Goal: Task Accomplishment & Management: Use online tool/utility

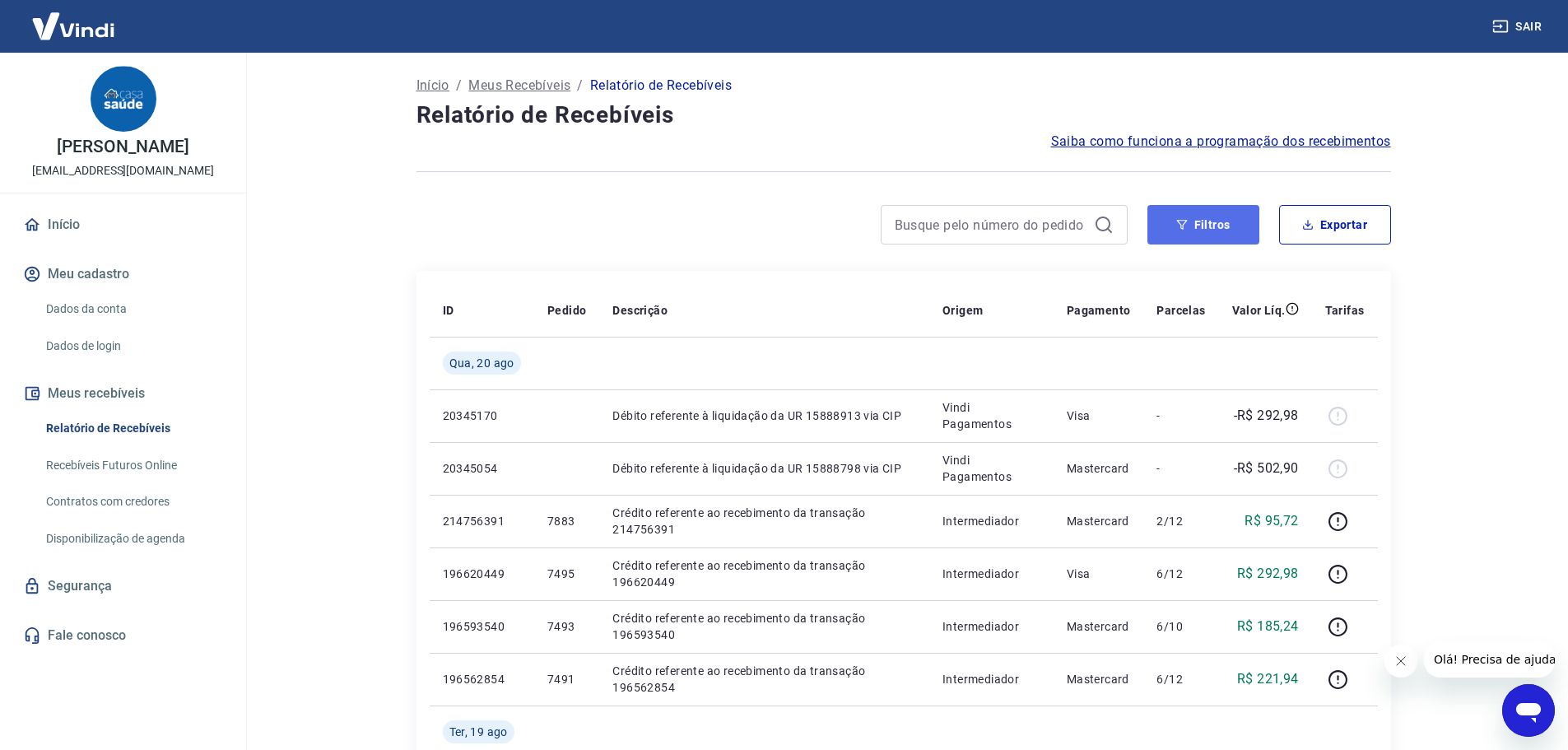
click at [1192, 224] on button "Filtros" at bounding box center [1203, 225] width 112 height 40
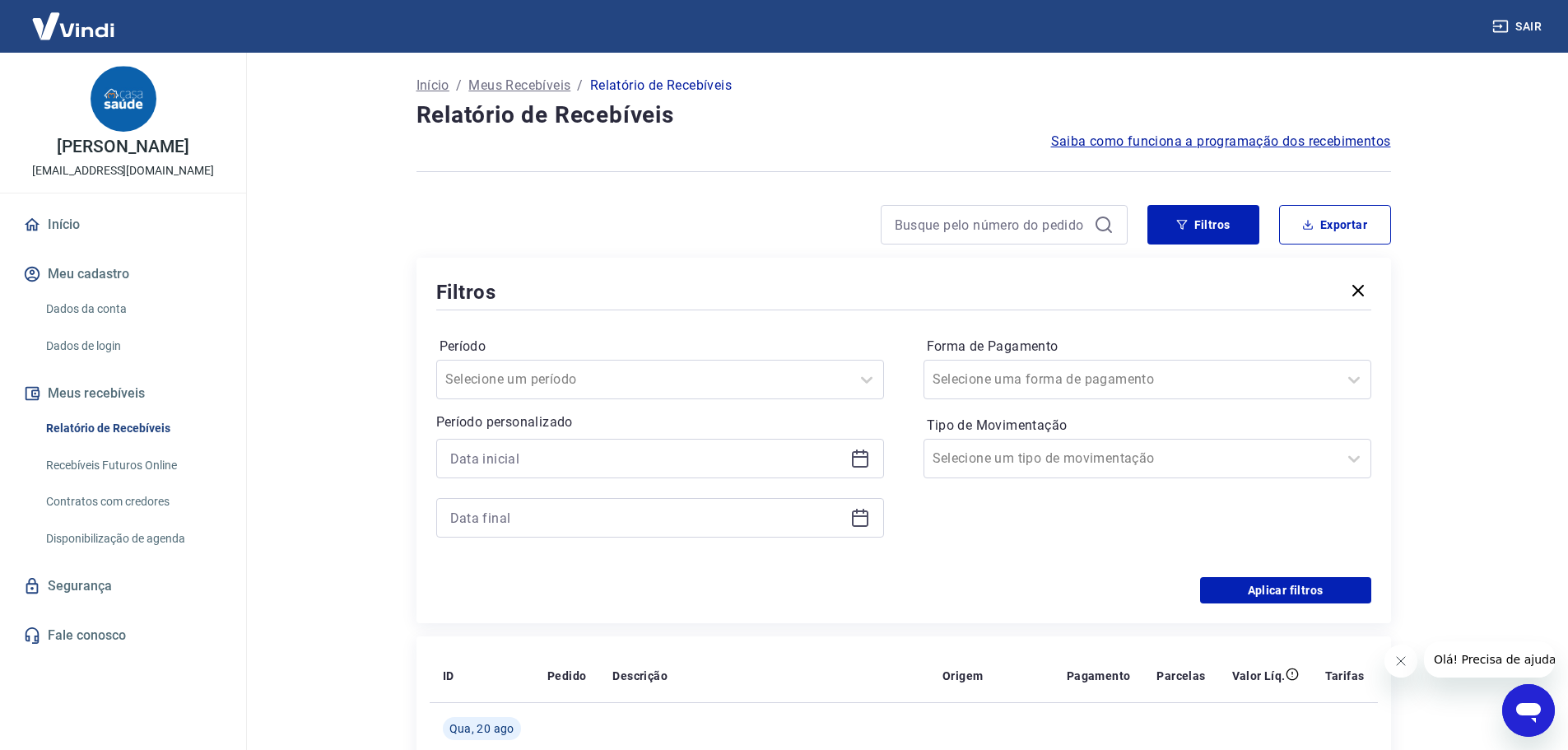
click at [861, 444] on div at bounding box center [660, 458] width 448 height 40
click at [861, 456] on icon at bounding box center [860, 457] width 17 height 2
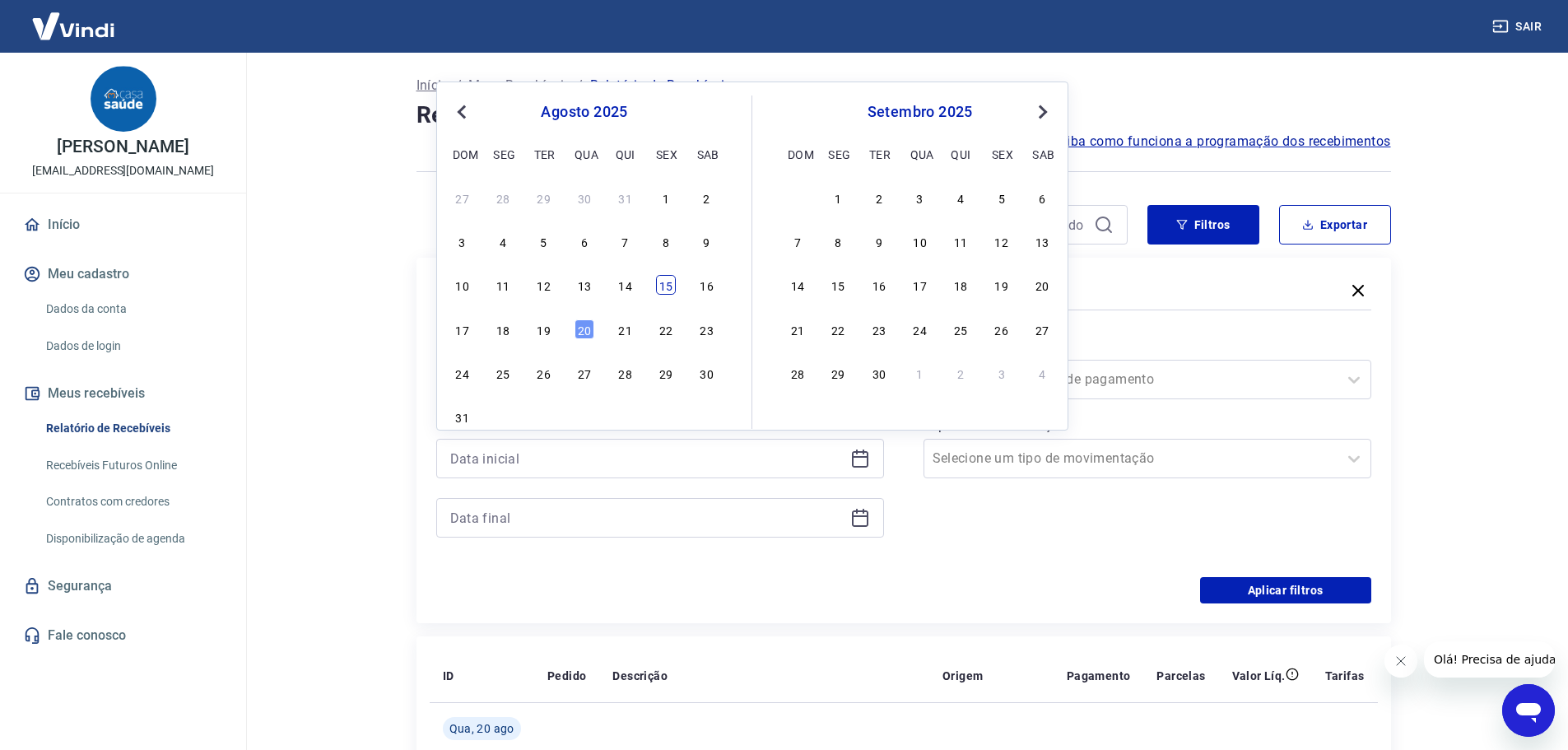
click at [668, 290] on div "15" at bounding box center [665, 284] width 20 height 20
type input "[DATE]"
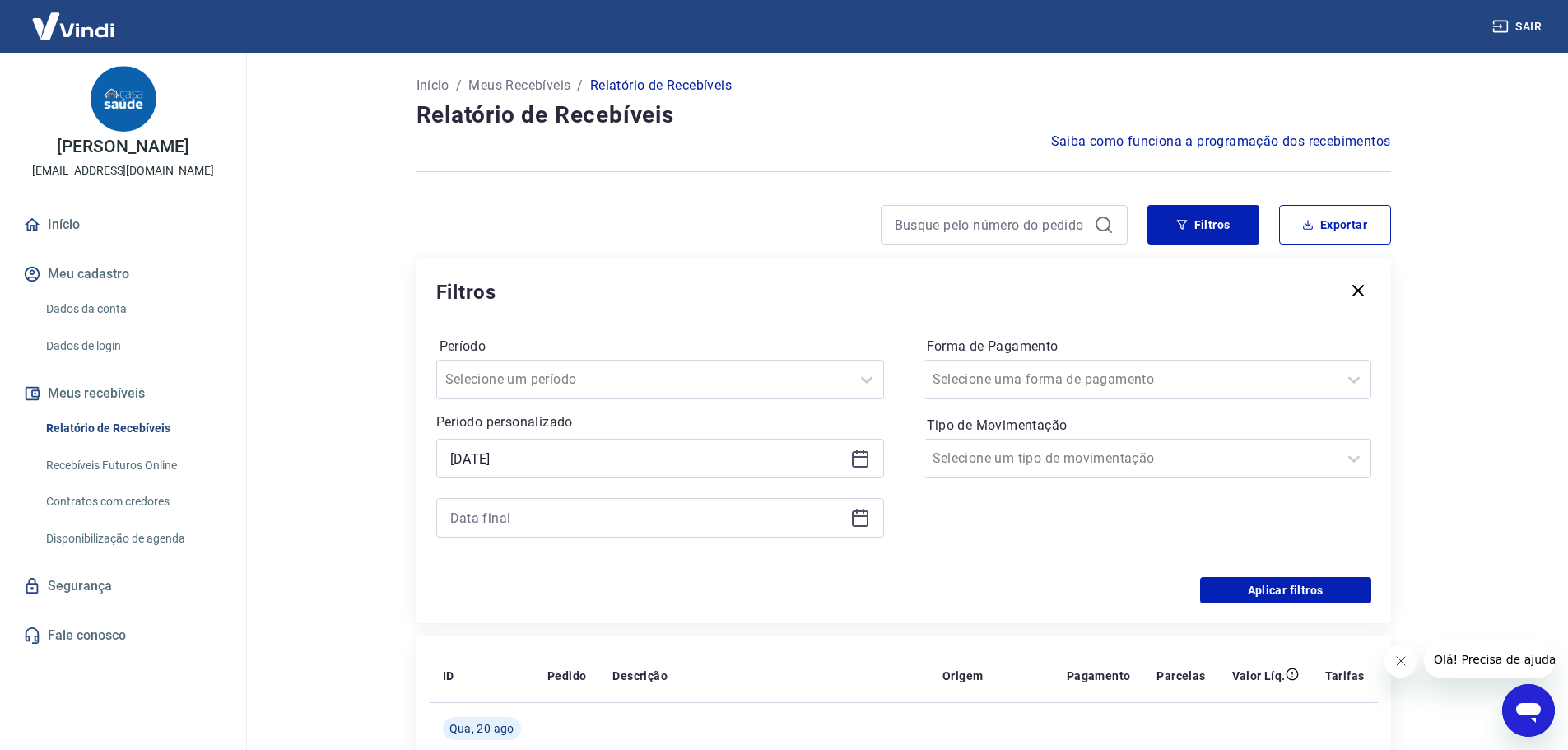
click at [863, 522] on icon at bounding box center [859, 518] width 20 height 20
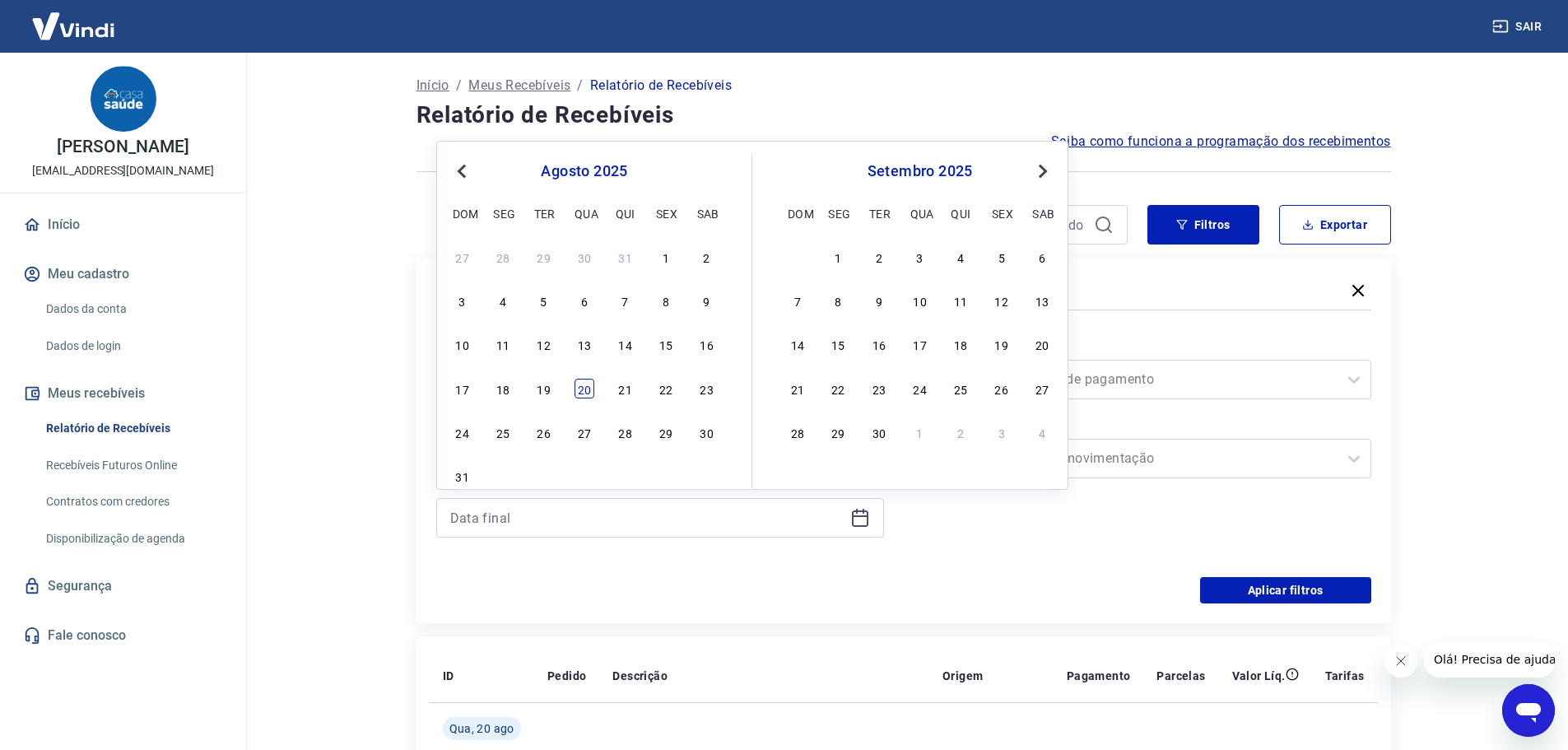
click at [592, 394] on div "20" at bounding box center [583, 388] width 20 height 20
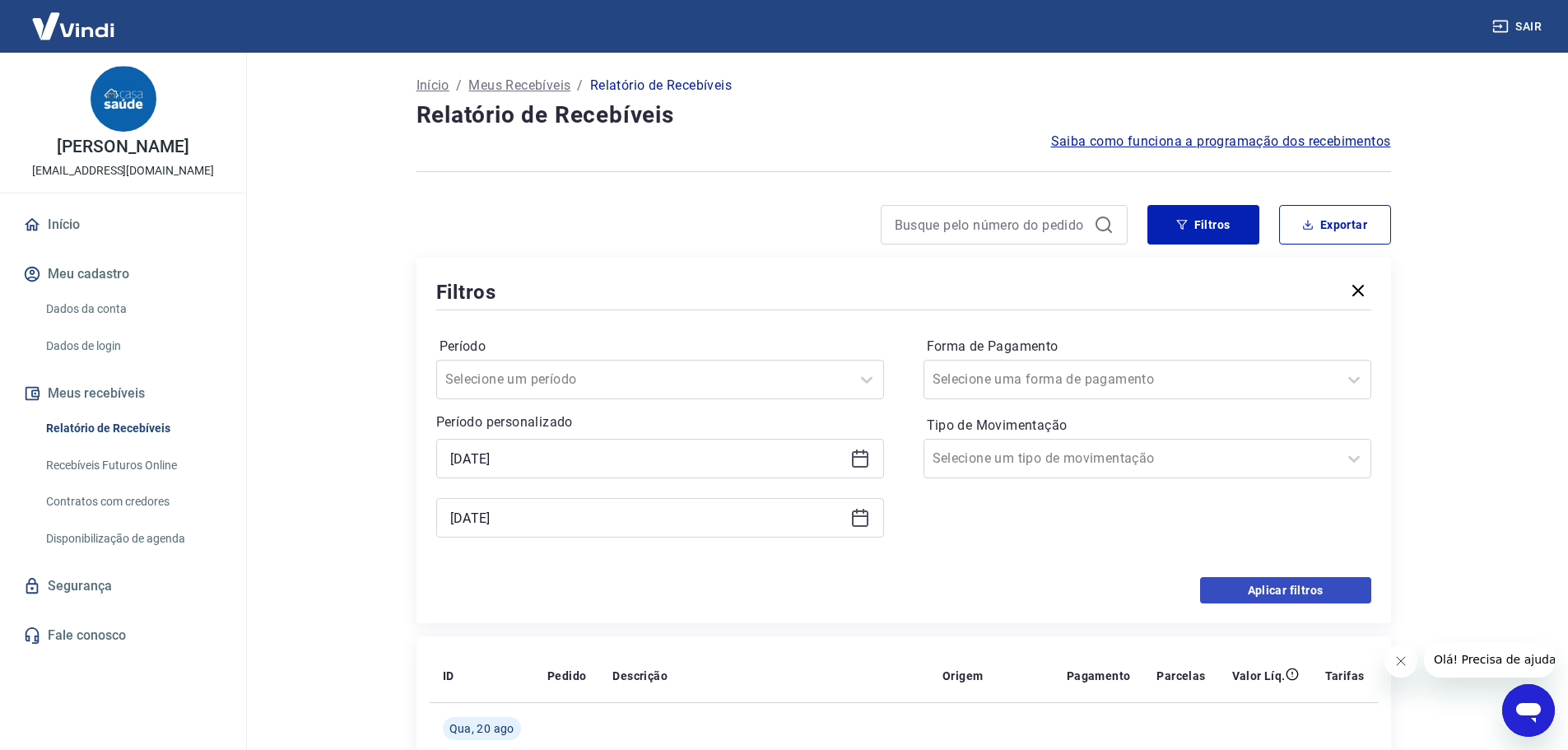
type input "[DATE]"
click at [1262, 588] on button "Aplicar filtros" at bounding box center [1286, 590] width 171 height 26
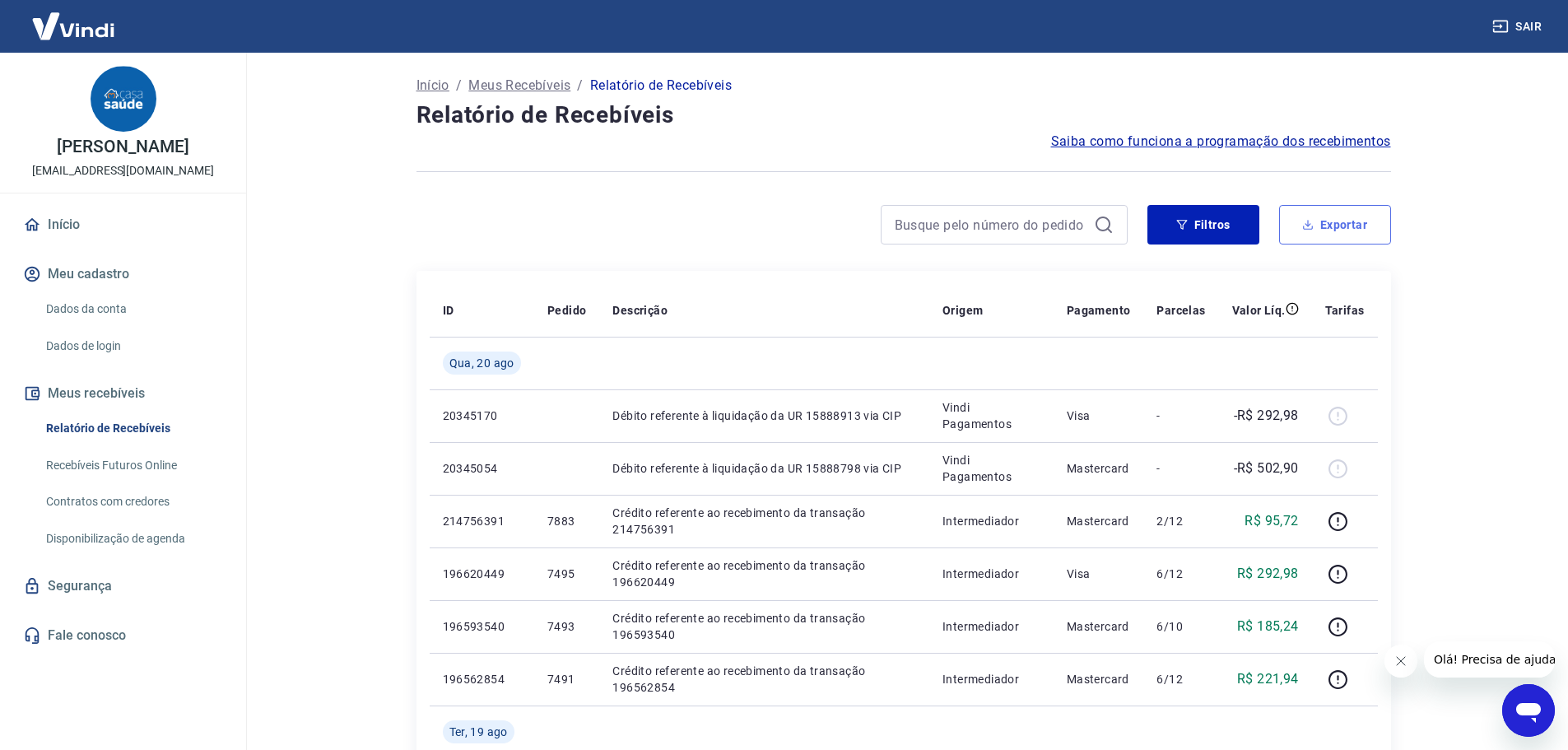
click at [1356, 232] on button "Exportar" at bounding box center [1335, 225] width 112 height 40
type input "[DATE]"
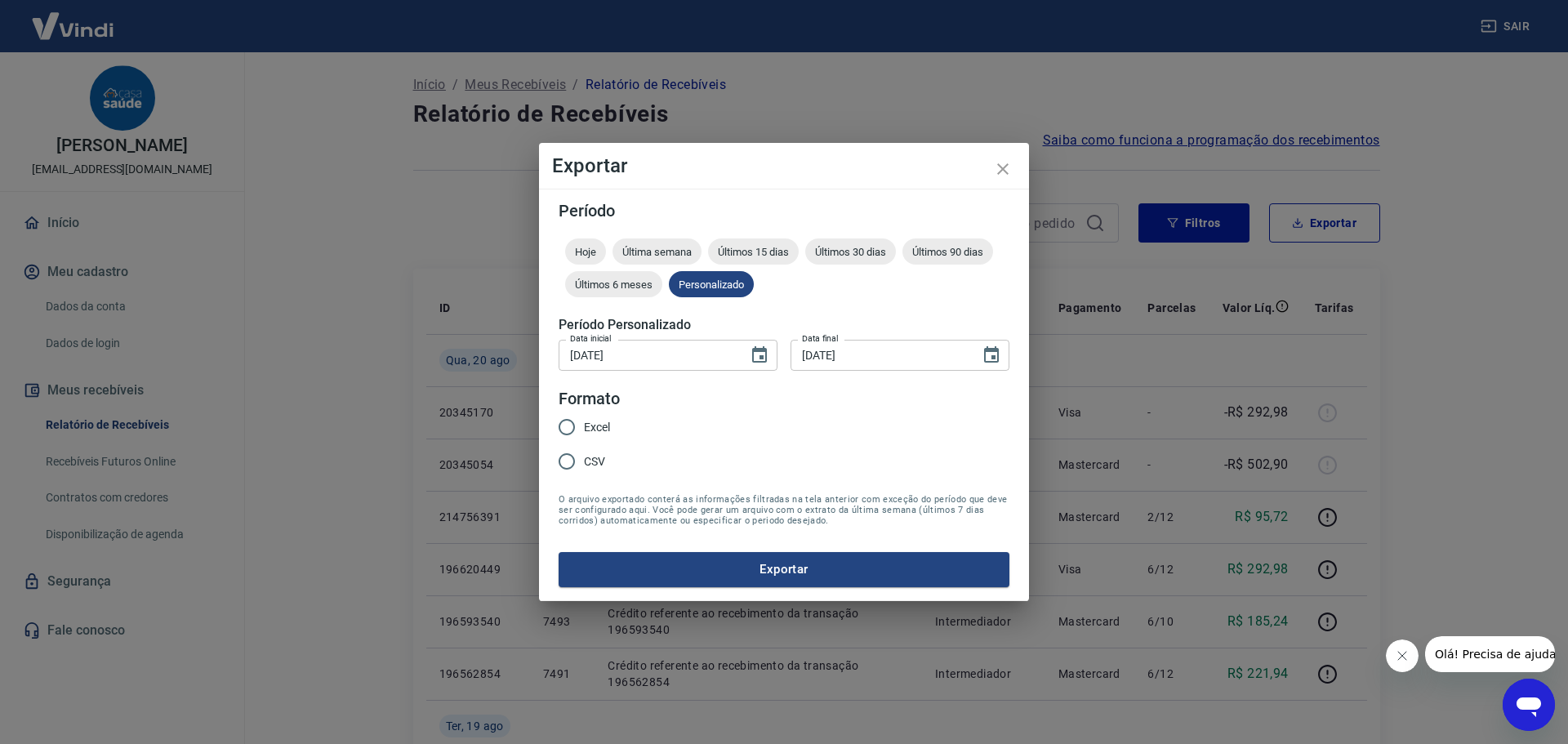
click at [600, 468] on span "CSV" at bounding box center [595, 462] width 21 height 18
click at [584, 468] on input "CSV" at bounding box center [566, 461] width 34 height 34
radio input "true"
click at [712, 576] on button "Exportar" at bounding box center [784, 569] width 451 height 34
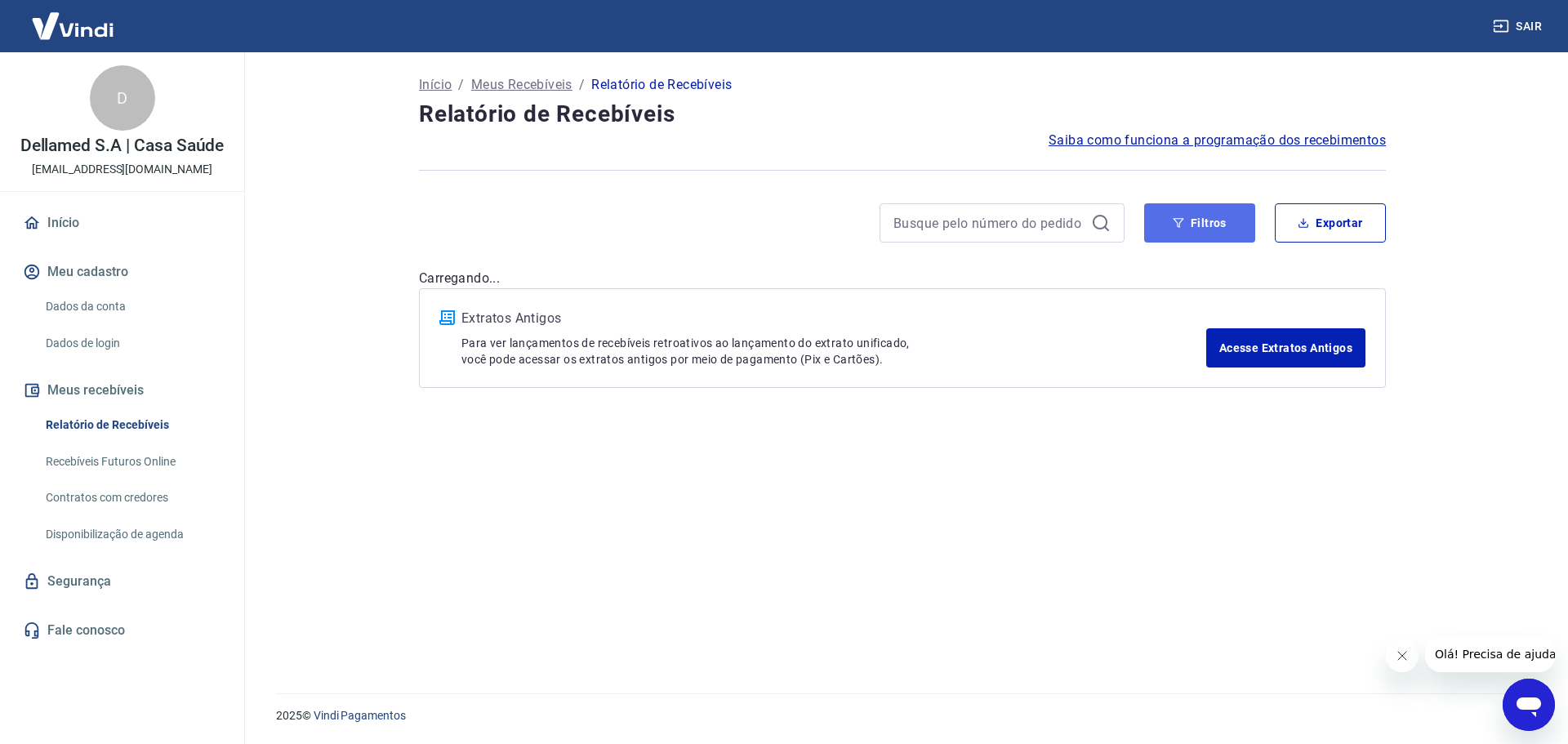
click at [1222, 218] on button "Filtros" at bounding box center [1199, 223] width 112 height 40
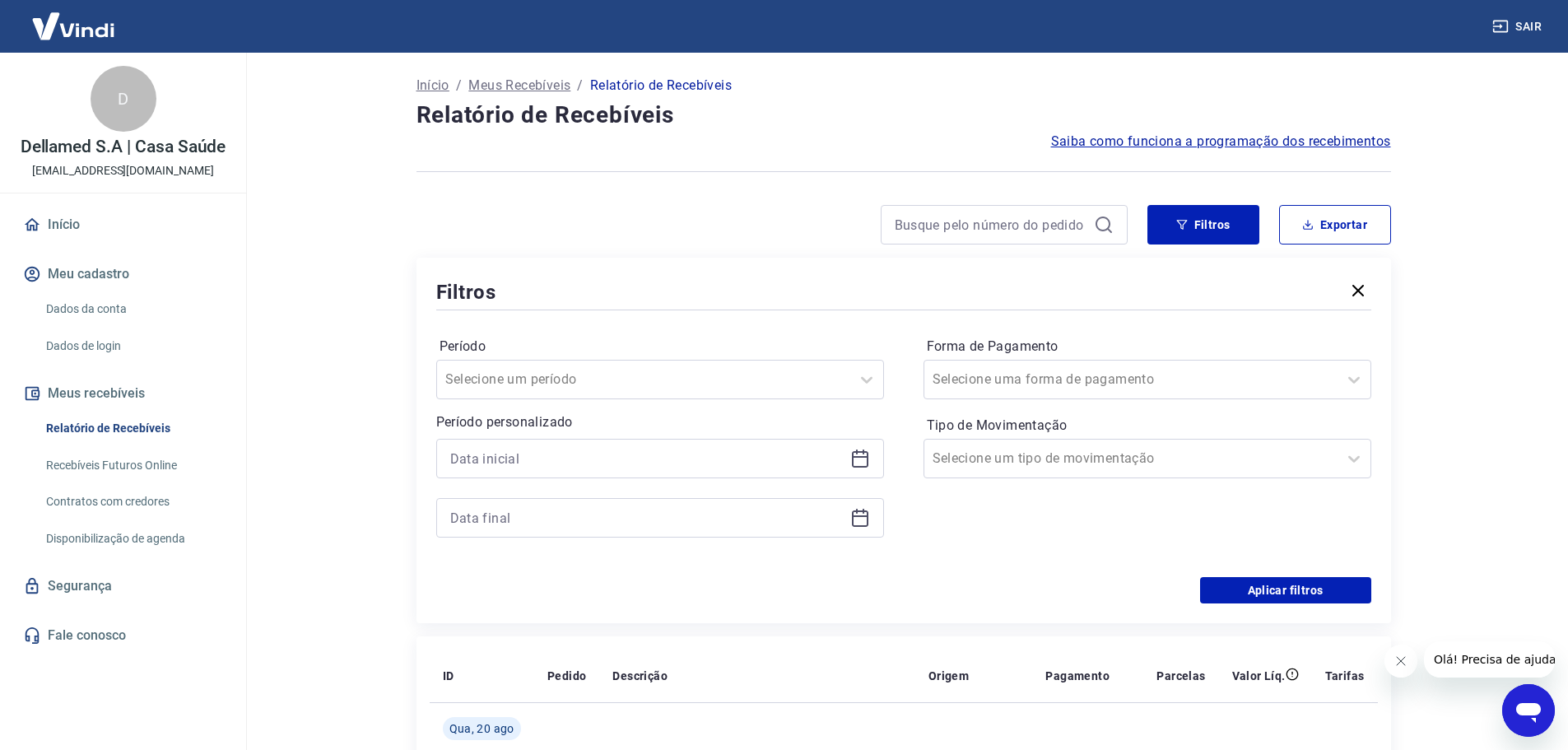
click at [878, 452] on div at bounding box center [660, 458] width 448 height 40
click at [859, 460] on icon at bounding box center [859, 458] width 20 height 20
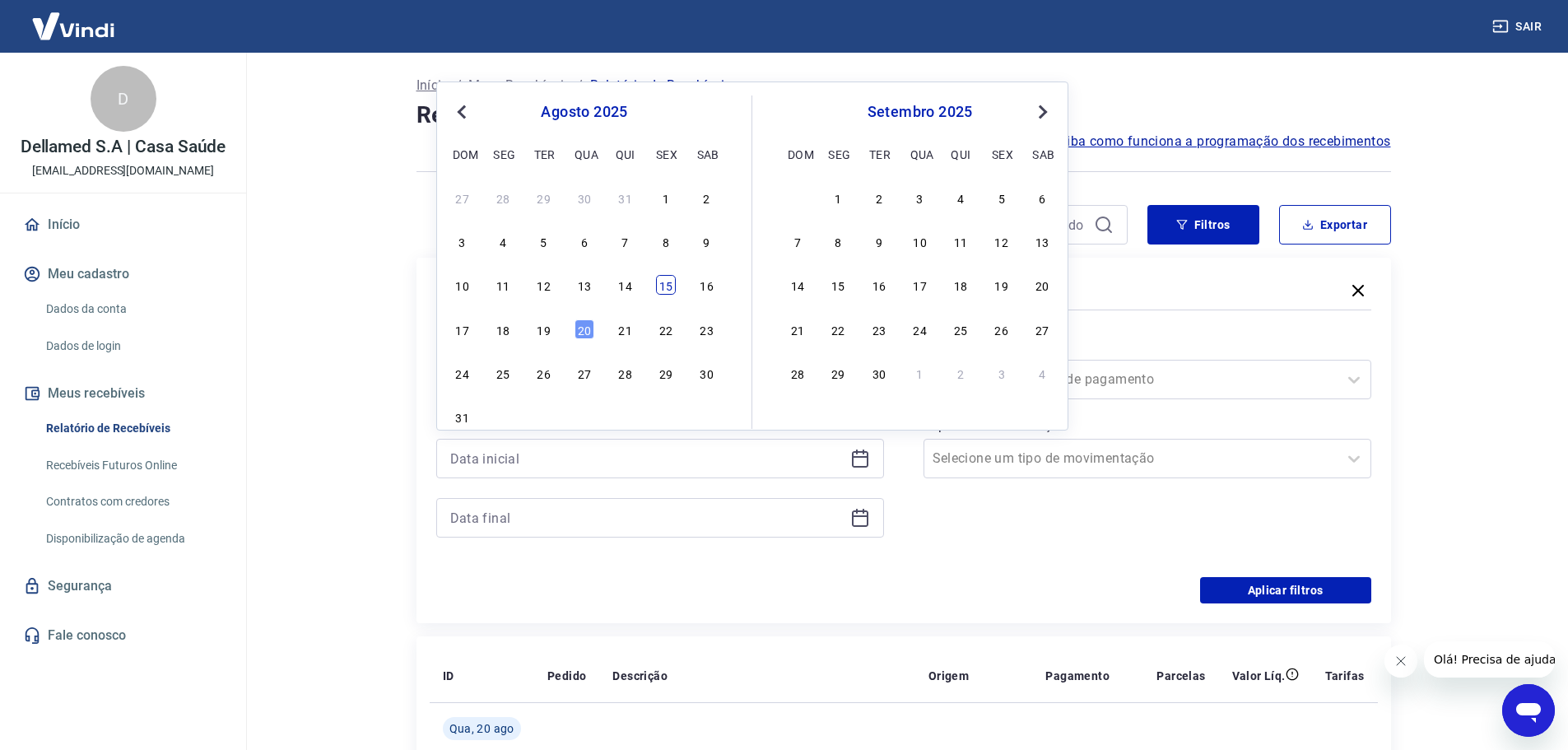
click at [670, 289] on div "15" at bounding box center [665, 284] width 20 height 20
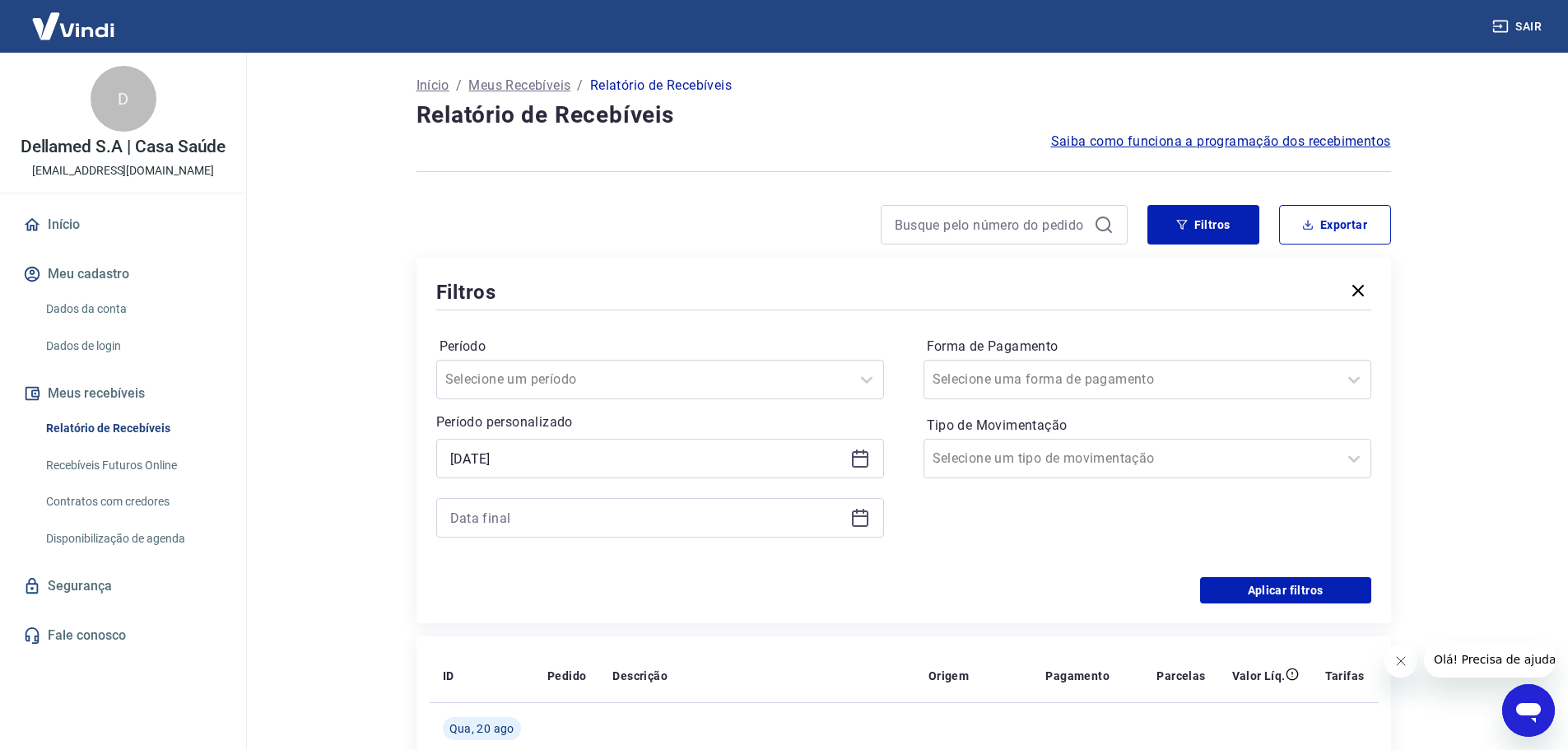
type input "[DATE]"
click at [856, 525] on icon at bounding box center [860, 519] width 17 height 17
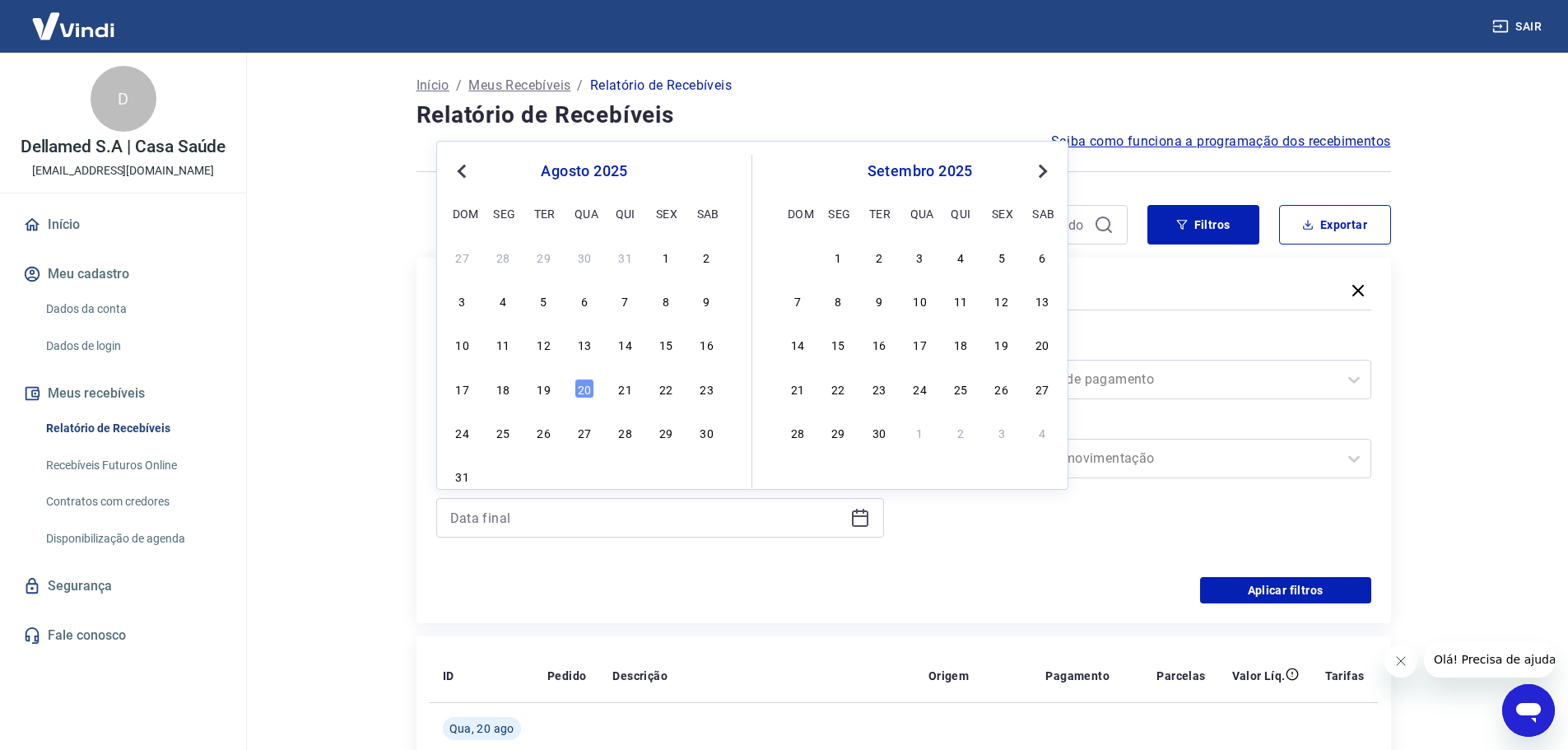
click at [581, 394] on div "20" at bounding box center [583, 388] width 20 height 20
type input "[DATE]"
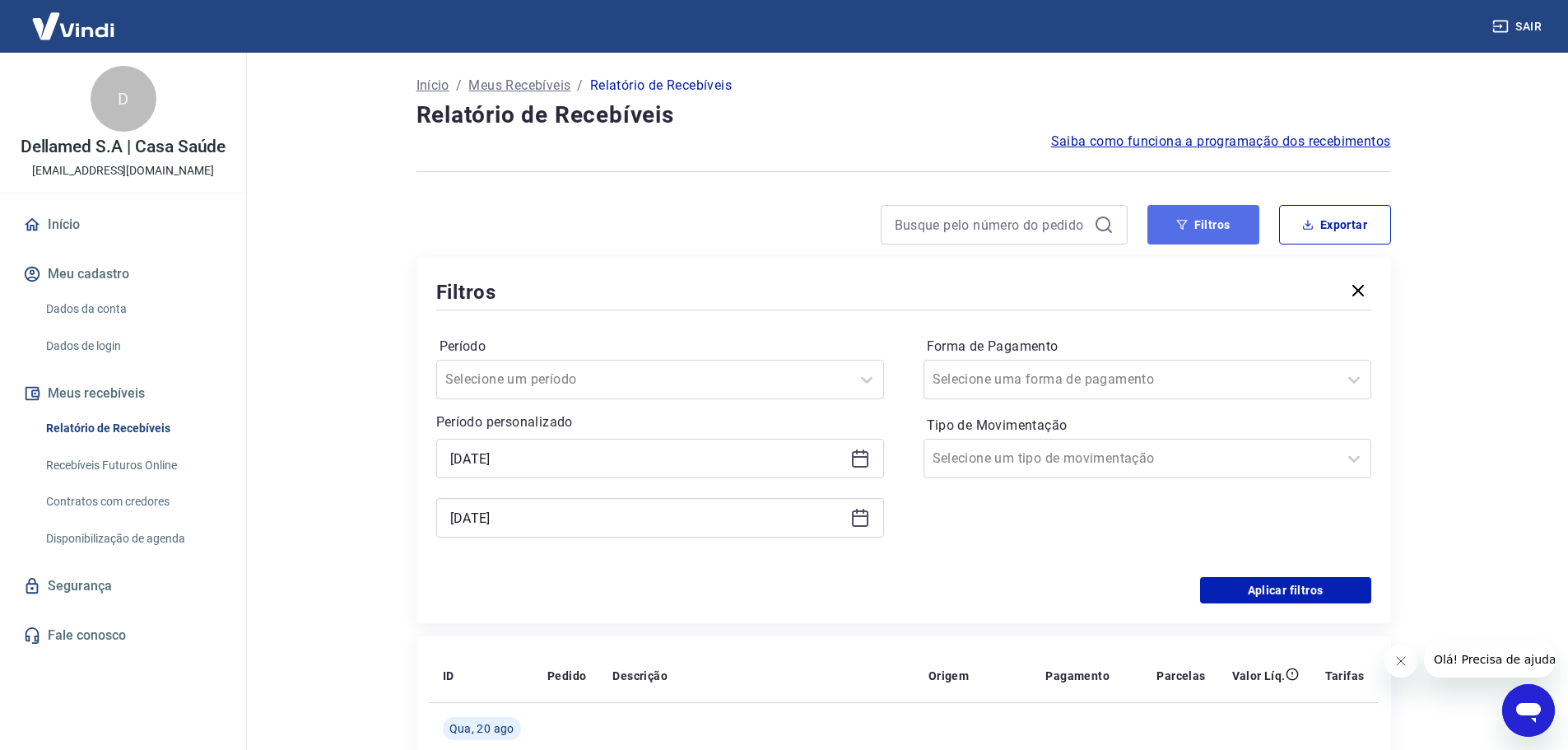
click at [1210, 222] on button "Filtros" at bounding box center [1203, 225] width 112 height 40
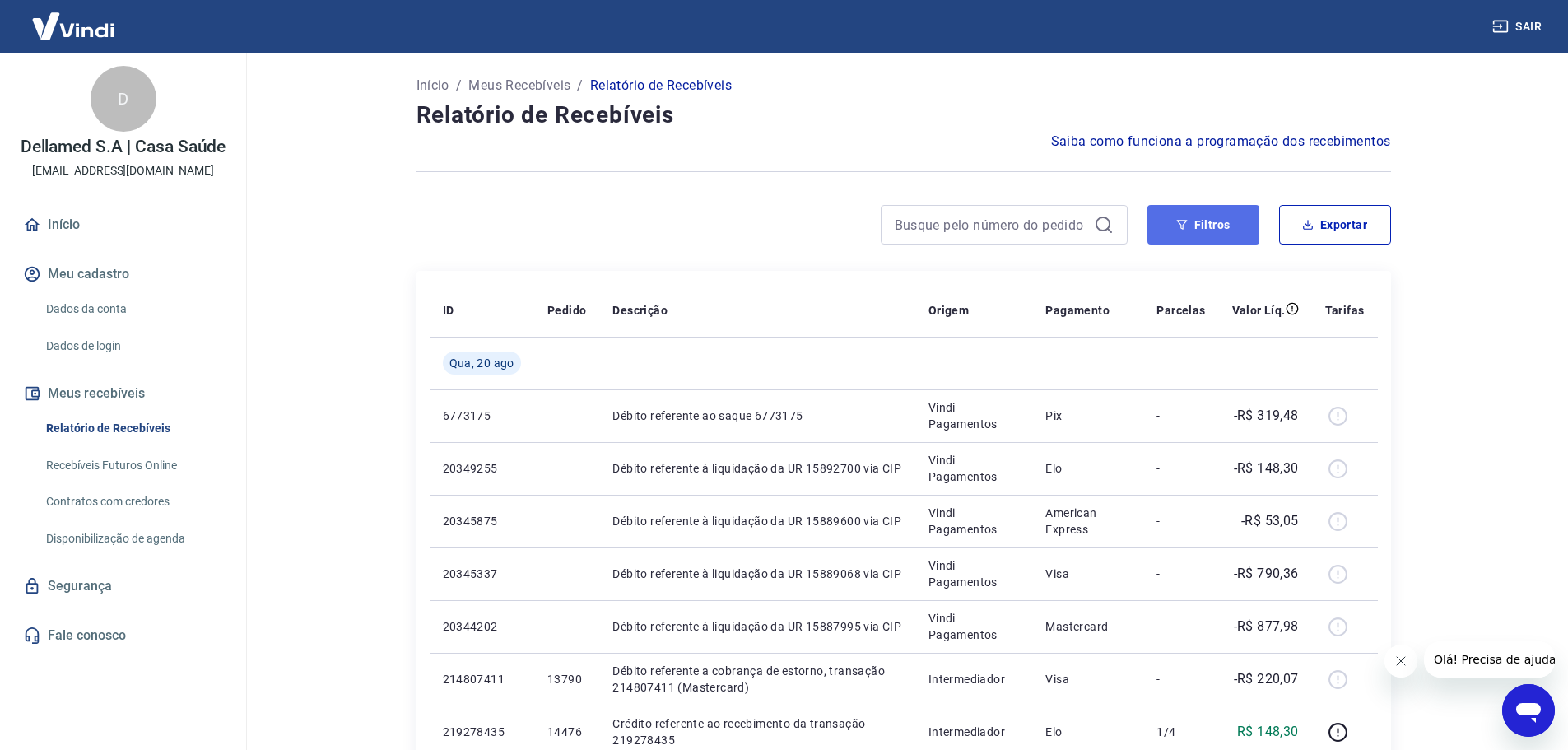
click at [1227, 235] on button "Filtros" at bounding box center [1203, 225] width 112 height 40
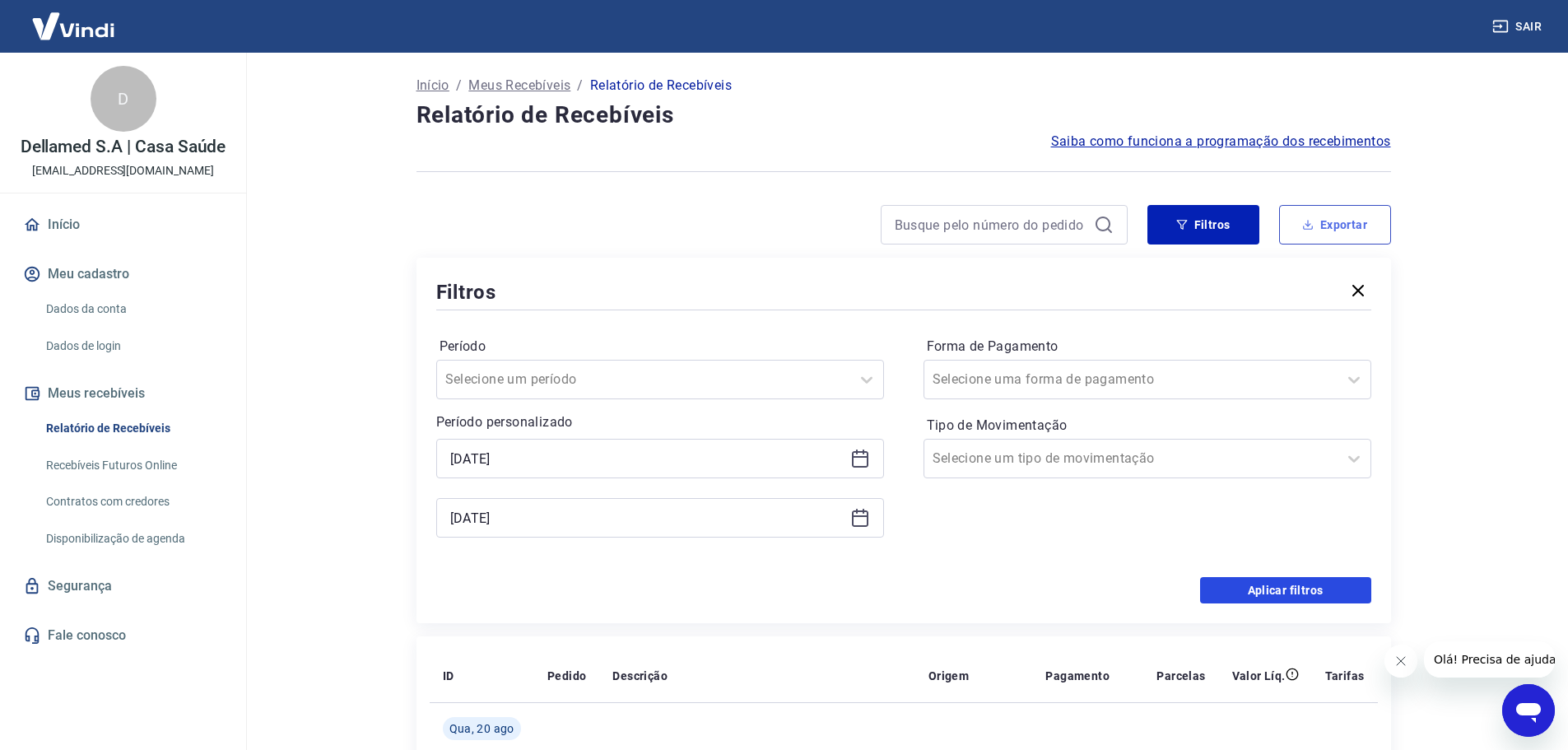
click at [1268, 586] on button "Aplicar filtros" at bounding box center [1286, 590] width 171 height 26
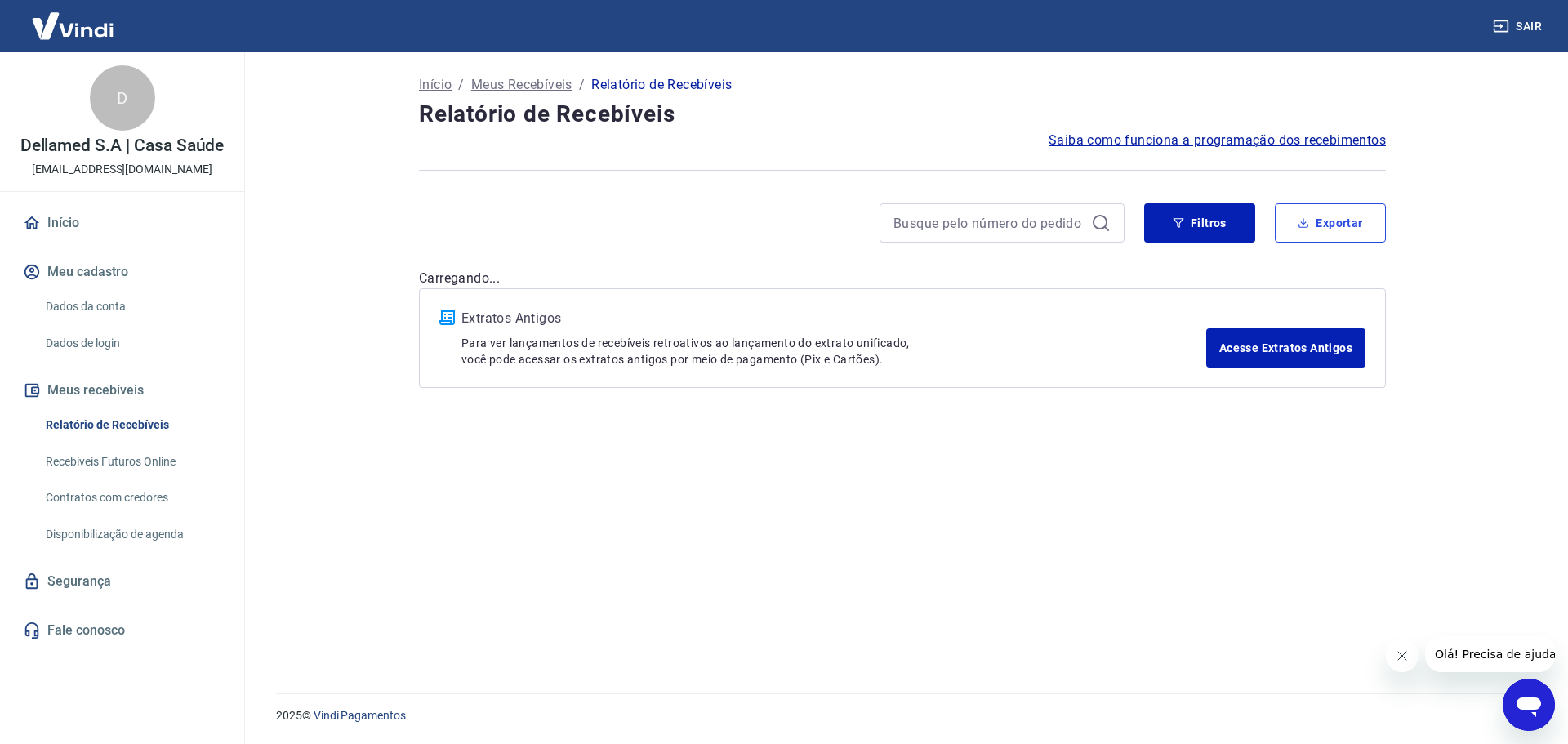
click at [1335, 209] on button "Exportar" at bounding box center [1330, 223] width 112 height 40
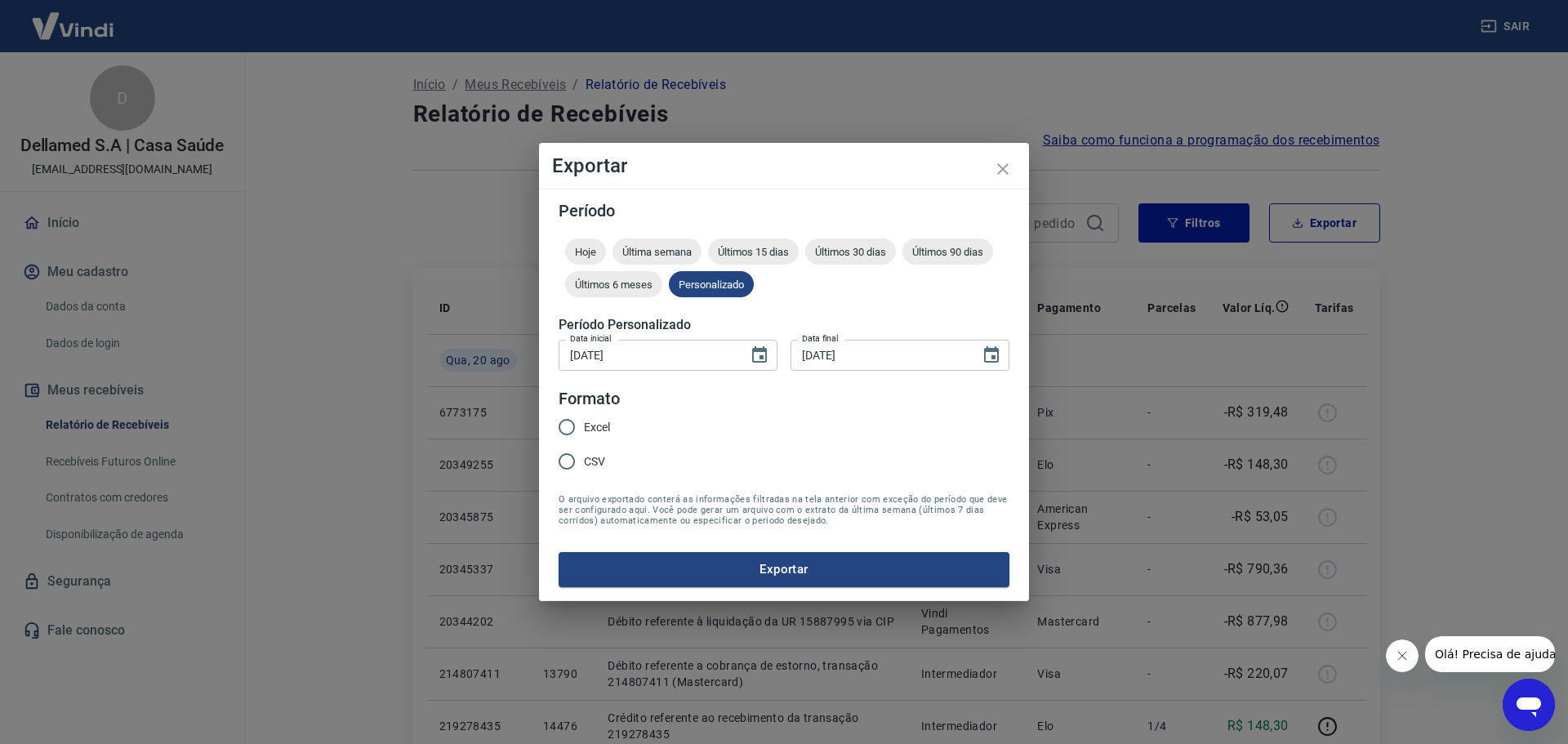
type input "[DATE]"
click at [589, 465] on span "CSV" at bounding box center [595, 462] width 21 height 18
click at [584, 465] on input "CSV" at bounding box center [566, 461] width 34 height 34
radio input "true"
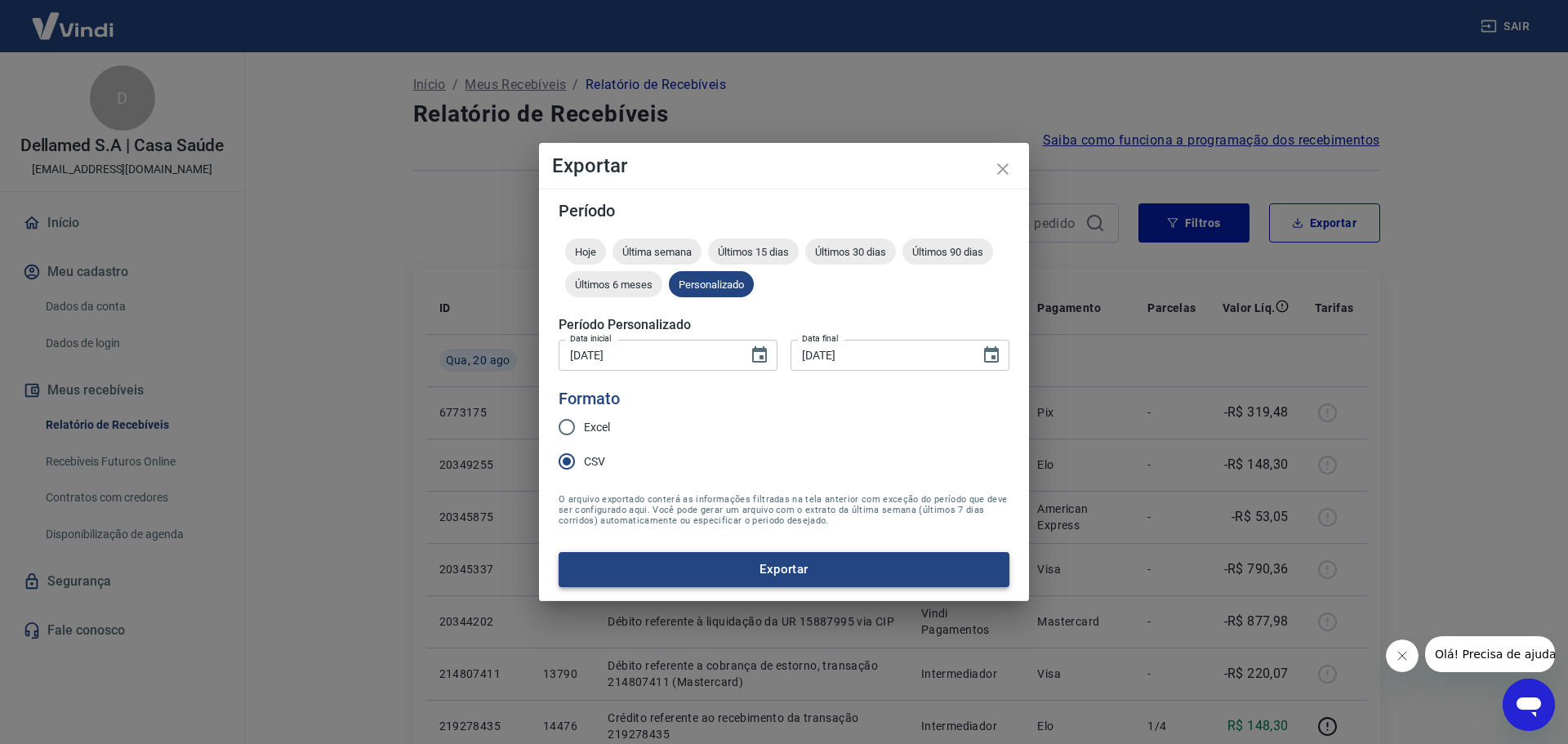
click at [749, 568] on button "Exportar" at bounding box center [784, 569] width 451 height 34
